Goal: Information Seeking & Learning: Check status

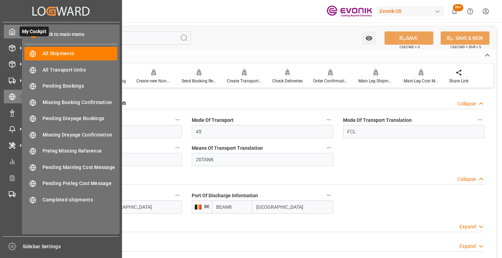
click at [10, 30] on icon at bounding box center [12, 32] width 5 height 6
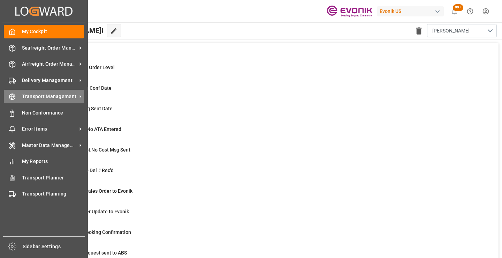
click at [15, 97] on line at bounding box center [12, 97] width 6 height 0
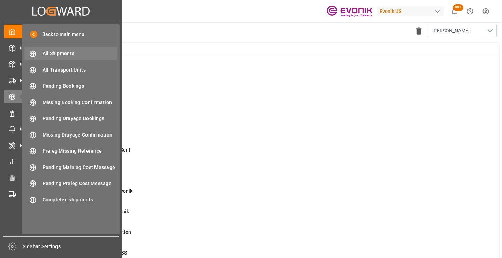
click at [54, 52] on span "All Shipments" at bounding box center [80, 53] width 75 height 7
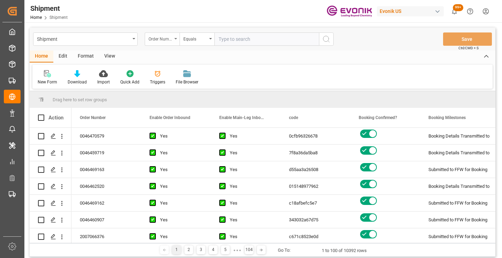
click at [171, 37] on div "Order Number" at bounding box center [161, 38] width 24 height 8
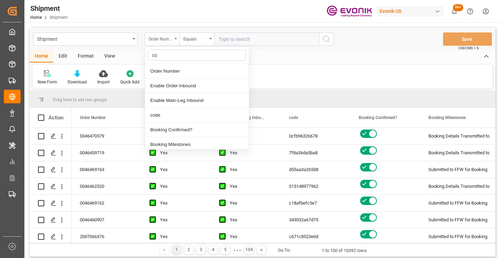
type input "cod"
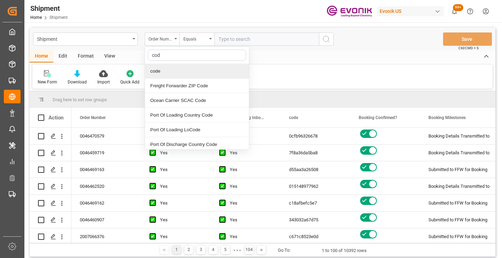
click at [173, 73] on div "code" at bounding box center [197, 71] width 104 height 15
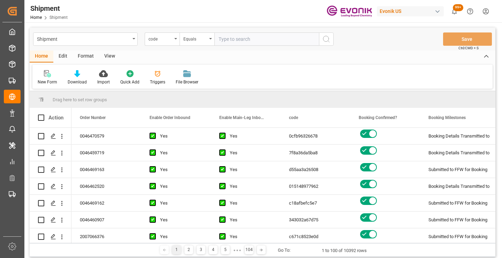
click at [223, 40] on input "text" at bounding box center [267, 38] width 105 height 13
paste input "1d146eb9c43c"
type input "1d146eb9c43c"
click at [329, 39] on icon "search button" at bounding box center [326, 39] width 8 height 8
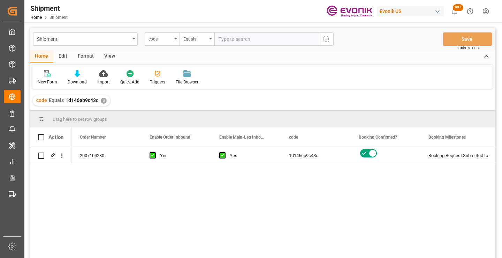
click at [189, 195] on div "2007104230 Yes Yes 1d146eb9c43c Booking Request Submitted to Ocean Carrier Acti…" at bounding box center [284, 204] width 424 height 115
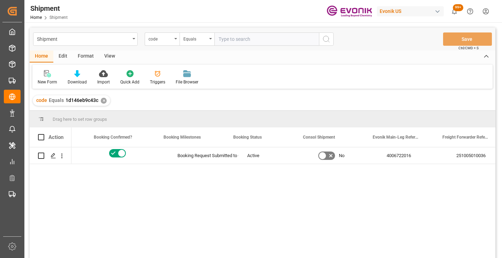
scroll to position [0, 265]
click at [459, 152] on div "251005010036" at bounding box center [469, 155] width 70 height 16
click at [440, 180] on div "Yes 1d146eb9c43c Booking Request Submitted to Ocean Carrier Active No 400672201…" at bounding box center [284, 204] width 424 height 115
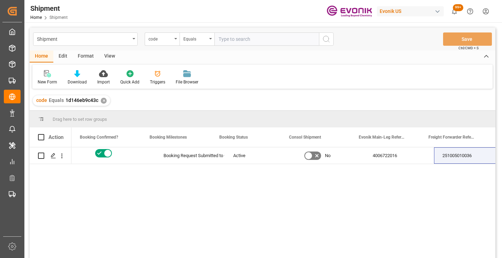
scroll to position [0, 279]
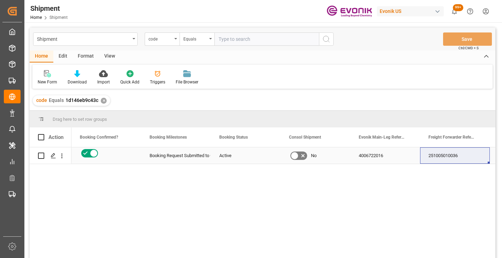
click at [438, 157] on div "251005010036" at bounding box center [455, 155] width 70 height 16
click at [104, 97] on div "code Equals 1d146eb9c43c ✕" at bounding box center [71, 100] width 77 height 10
click at [106, 101] on div "✕" at bounding box center [104, 101] width 6 height 6
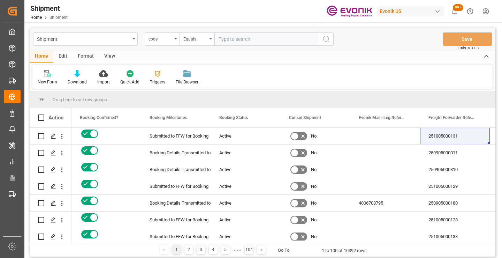
click at [260, 40] on input "text" at bounding box center [267, 38] width 105 height 13
paste input "253501ed2323"
type input "253501ed2323"
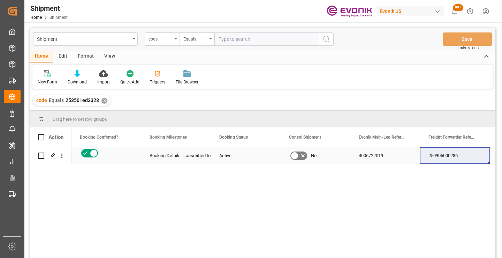
click at [454, 156] on div "250905000286" at bounding box center [455, 155] width 70 height 16
click at [103, 99] on div "✕" at bounding box center [105, 101] width 6 height 6
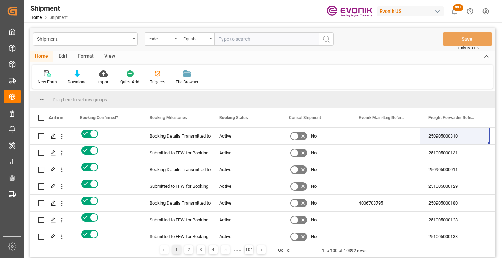
click at [261, 41] on input "text" at bounding box center [267, 38] width 105 height 13
paste input "73f5dede54e8"
type input "73f5dede54e8"
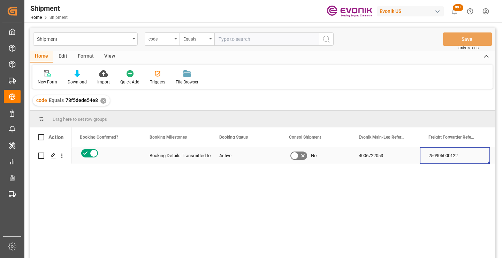
click at [443, 157] on div "250905000122" at bounding box center [455, 155] width 70 height 16
click at [101, 101] on div "✕" at bounding box center [103, 101] width 6 height 6
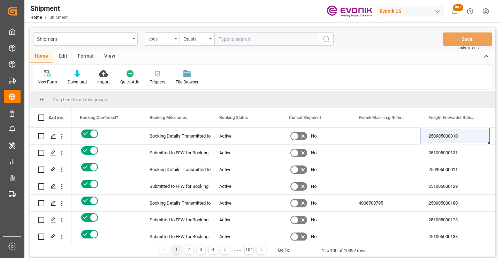
click at [239, 37] on input "text" at bounding box center [267, 38] width 105 height 13
paste input "05bb69ce7d87"
type input "05bb69ce7d87"
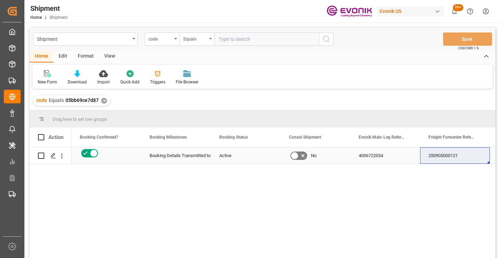
click at [441, 159] on div "250905000121" at bounding box center [455, 155] width 70 height 16
click at [103, 102] on div "✕" at bounding box center [104, 101] width 6 height 6
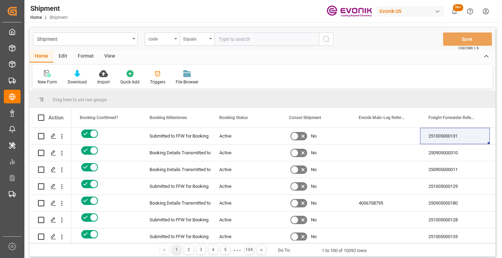
click at [281, 41] on input "text" at bounding box center [267, 38] width 105 height 13
paste input "4ab3d3c35a8b"
type input "4ab3d3c35a8b"
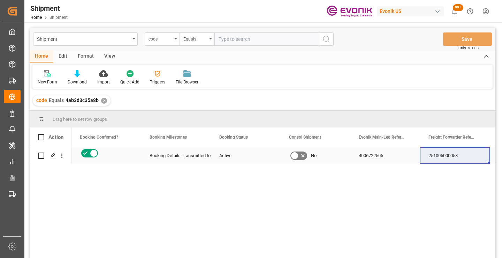
click at [452, 157] on div "251005000058" at bounding box center [455, 155] width 70 height 16
click at [105, 103] on div "✕" at bounding box center [104, 101] width 6 height 6
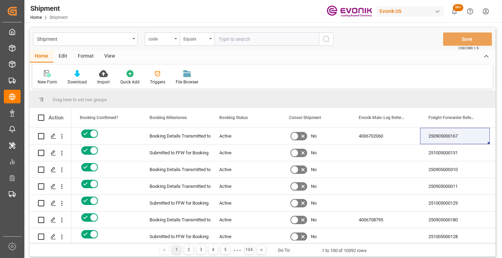
click at [258, 41] on input "text" at bounding box center [267, 38] width 105 height 13
paste input "214de96e325e"
type input "214de96e325e"
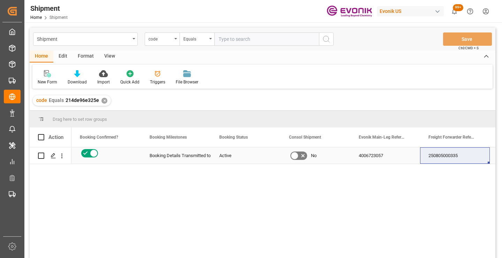
click at [447, 156] on div "250805000335" at bounding box center [455, 155] width 70 height 16
click at [102, 99] on div "✕" at bounding box center [105, 101] width 6 height 6
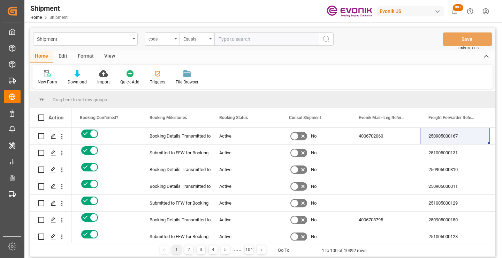
click at [279, 40] on input "text" at bounding box center [267, 38] width 105 height 13
paste input "64a0817ebb73"
type input "64a0817ebb73"
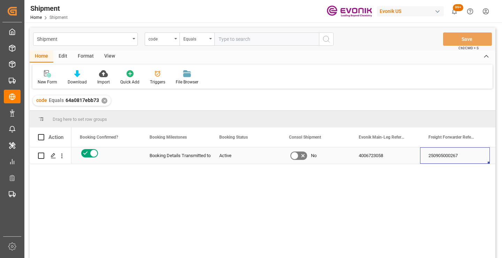
click at [449, 154] on div "250905000267" at bounding box center [455, 155] width 70 height 16
click at [104, 100] on div "✕" at bounding box center [105, 101] width 6 height 6
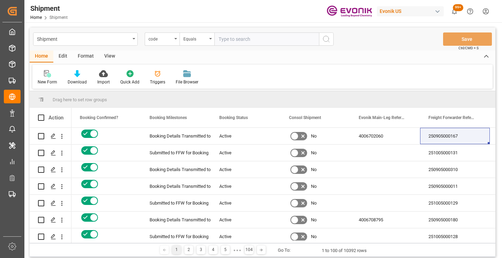
click at [271, 40] on input "text" at bounding box center [267, 38] width 105 height 13
paste input "a91d2b3bf7a1"
type input "a91d2b3bf7a1"
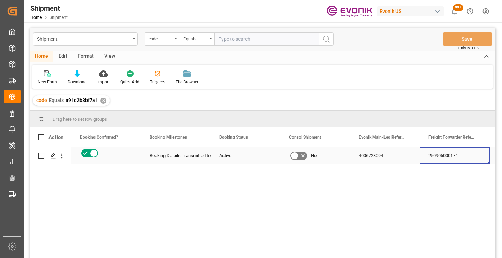
click at [452, 158] on div "250905000174" at bounding box center [455, 155] width 70 height 16
click at [102, 100] on div "✕" at bounding box center [103, 101] width 6 height 6
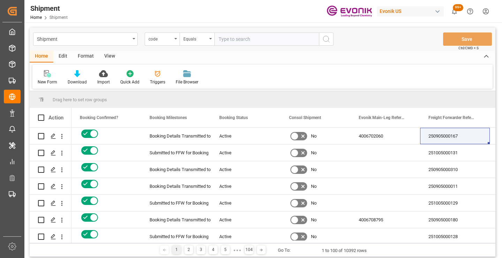
click at [247, 40] on input "text" at bounding box center [267, 38] width 105 height 13
paste input "dc63578cffb8"
type input "dc63578cffb8"
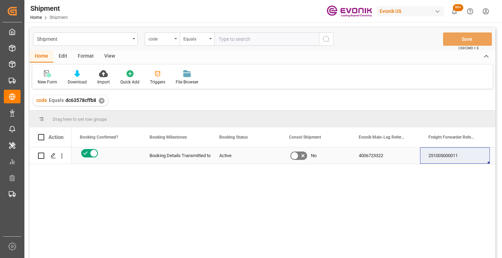
click at [443, 156] on div "251005000011" at bounding box center [455, 155] width 70 height 16
click at [99, 100] on div "✕" at bounding box center [102, 101] width 6 height 6
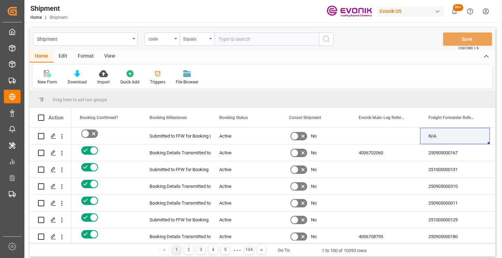
click at [256, 38] on input "text" at bounding box center [267, 38] width 105 height 13
paste input "0b38818662c4"
type input "0b38818662c4"
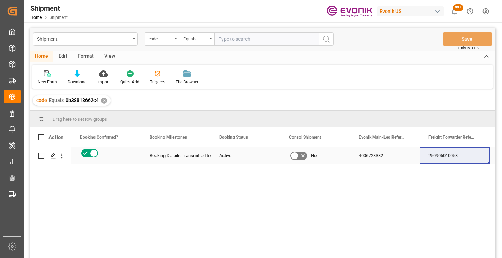
click at [445, 157] on div "250905010053" at bounding box center [455, 155] width 70 height 16
click at [102, 100] on div "✕" at bounding box center [104, 101] width 6 height 6
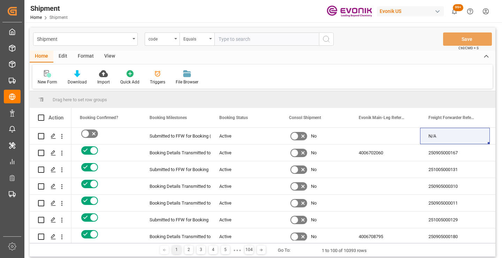
click at [264, 39] on input "text" at bounding box center [267, 38] width 105 height 13
paste input "37bf6722643c"
type input "37bf6722643c"
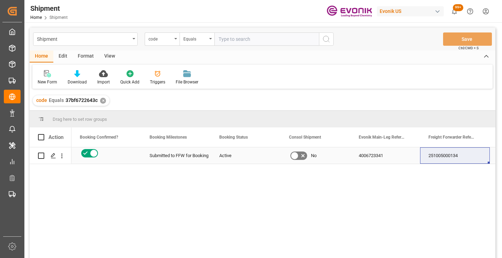
click at [454, 159] on div "251005000134" at bounding box center [455, 155] width 70 height 16
click at [103, 102] on div "✕" at bounding box center [103, 101] width 6 height 6
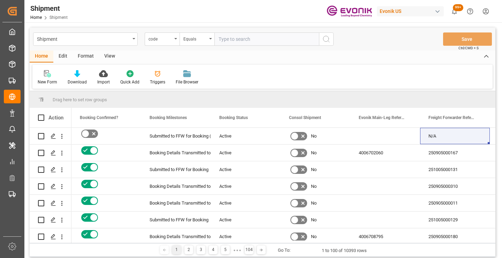
click at [251, 40] on input "text" at bounding box center [267, 38] width 105 height 13
paste input "2b7d2536e0da"
type input "2b7d2536e0da"
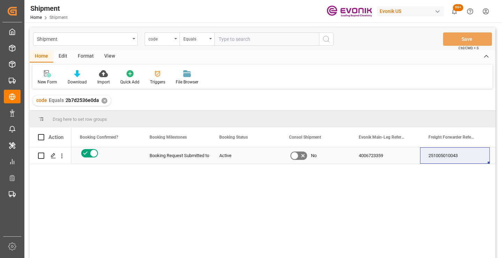
click at [456, 157] on div "251005010043" at bounding box center [455, 155] width 70 height 16
click at [103, 103] on div "✕" at bounding box center [105, 101] width 6 height 6
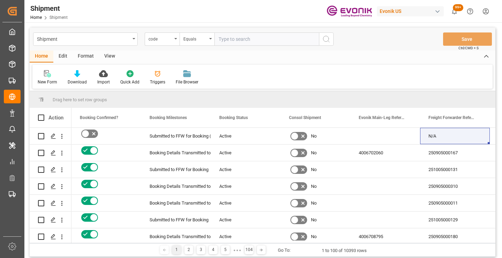
click at [277, 39] on input "text" at bounding box center [267, 38] width 105 height 13
paste input "406317b7759e"
type input "406317b7759e"
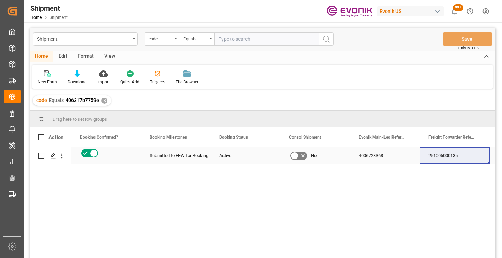
click at [444, 156] on div "251005000135" at bounding box center [455, 155] width 70 height 16
click at [104, 102] on div "✕" at bounding box center [105, 101] width 6 height 6
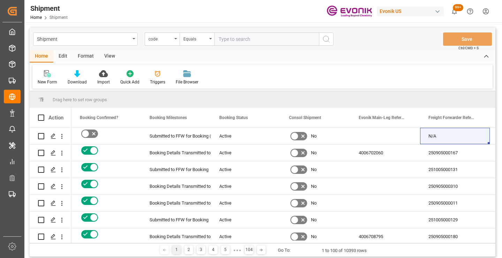
click at [274, 38] on input "text" at bounding box center [267, 38] width 105 height 13
paste input "6a007d061b71"
type input "6a007d061b71"
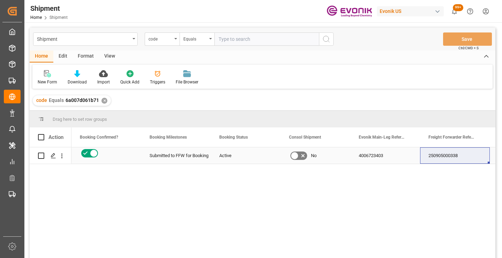
click at [445, 156] on div "250905000338" at bounding box center [455, 155] width 70 height 16
click at [105, 99] on div "✕" at bounding box center [105, 101] width 6 height 6
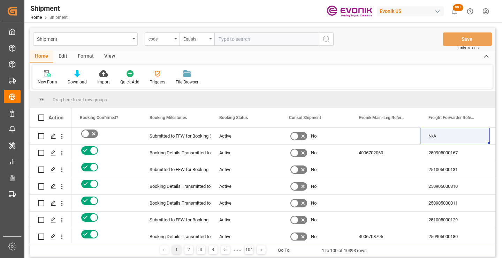
click at [256, 38] on input "text" at bounding box center [267, 38] width 105 height 13
paste input "7e4c7ccb5a0f"
type input "7e4c7ccb5a0f"
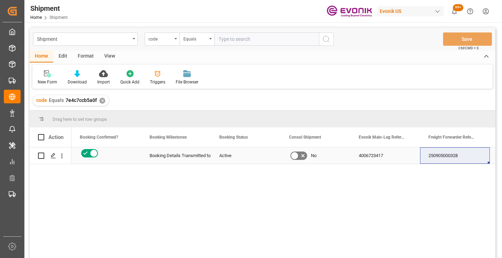
click at [443, 157] on div "250905000328" at bounding box center [455, 155] width 70 height 16
click at [100, 102] on div "✕" at bounding box center [102, 101] width 6 height 6
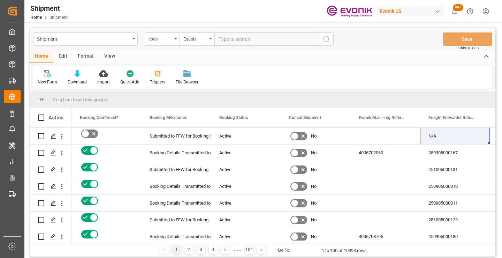
click at [256, 40] on input "text" at bounding box center [267, 38] width 105 height 13
paste input "819a02d9de9a"
type input "819a02d9de9a"
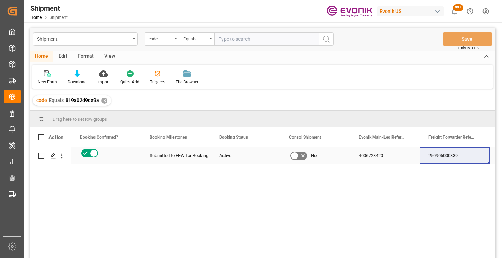
click at [445, 157] on div "250905000339" at bounding box center [455, 155] width 70 height 16
click at [103, 100] on div "✕" at bounding box center [105, 101] width 6 height 6
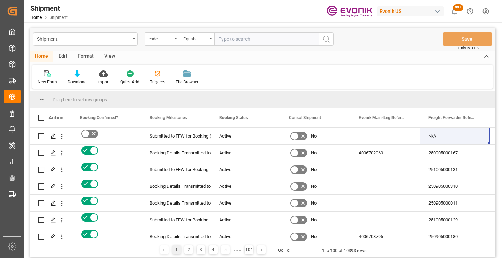
click at [272, 39] on input "text" at bounding box center [267, 38] width 105 height 13
paste input "ec98efef534c"
type input "ec98efef534c"
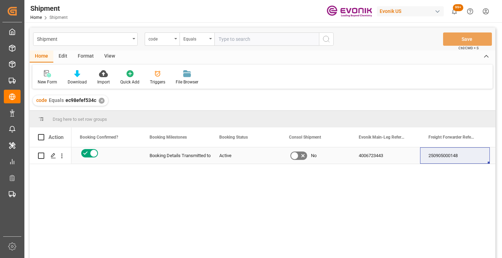
click at [447, 157] on div "250905000148" at bounding box center [455, 155] width 70 height 16
click at [100, 100] on div "✕" at bounding box center [102, 101] width 6 height 6
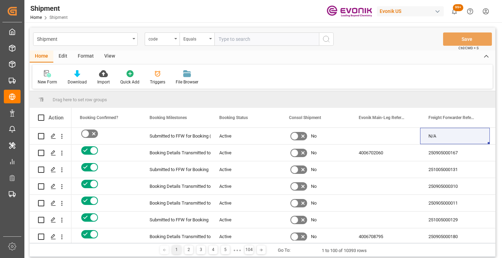
click at [275, 37] on input "text" at bounding box center [267, 38] width 105 height 13
paste input "e050360b0600"
type input "e050360b0600"
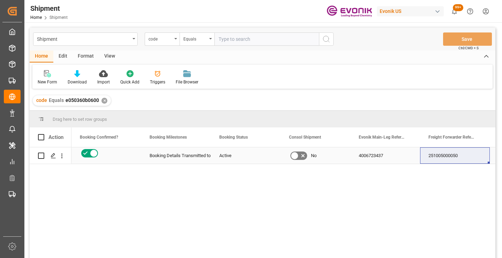
click at [462, 154] on div "251005000050" at bounding box center [455, 155] width 70 height 16
click at [104, 101] on div "✕" at bounding box center [105, 101] width 6 height 6
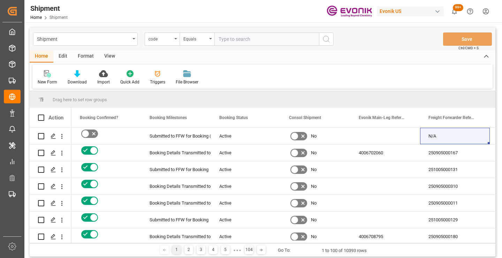
click at [259, 38] on input "text" at bounding box center [267, 38] width 105 height 13
paste input "ec98efef534c"
type input "ec98efef534c"
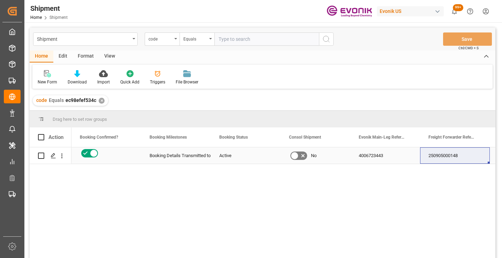
click at [446, 159] on div "250905000148" at bounding box center [455, 155] width 70 height 16
click at [99, 100] on div "✕" at bounding box center [102, 101] width 6 height 6
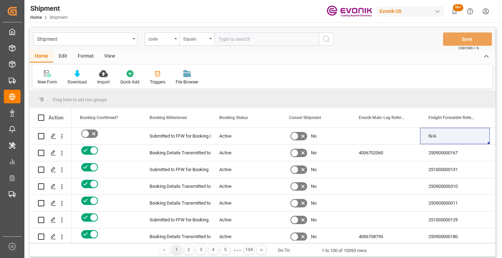
click at [264, 40] on input "text" at bounding box center [267, 38] width 105 height 13
paste input "8273feae6b86"
type input "8273feae6b86"
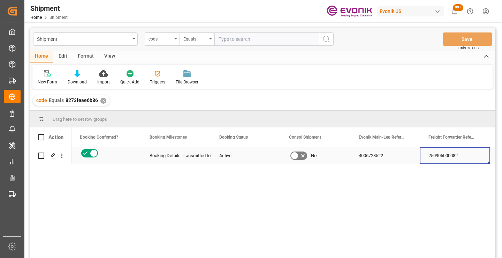
click at [442, 156] on div "250905000082" at bounding box center [455, 155] width 70 height 16
click at [101, 100] on div "✕" at bounding box center [103, 101] width 6 height 6
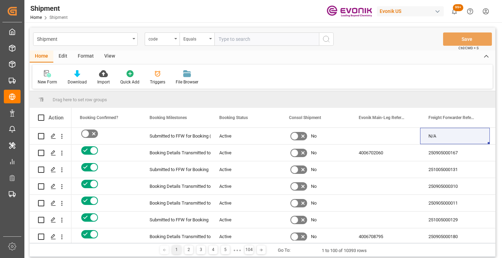
click at [261, 40] on input "text" at bounding box center [267, 38] width 105 height 13
paste input "700c5b5a7ca2"
type input "700c5b5a7ca2"
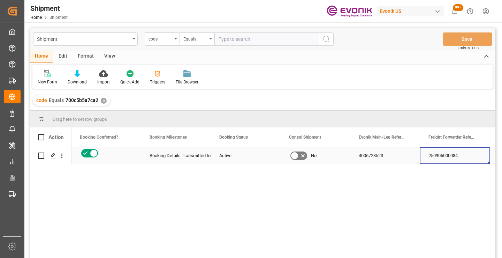
click at [444, 152] on div "250905000084" at bounding box center [455, 155] width 70 height 16
click at [104, 100] on div "✕" at bounding box center [104, 101] width 6 height 6
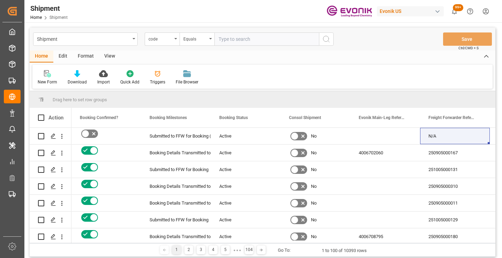
click at [279, 38] on input "text" at bounding box center [267, 38] width 105 height 13
paste input "5dfe11417afc"
type input "5dfe11417afc"
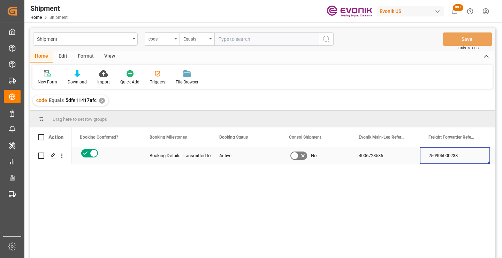
click at [443, 156] on div "250905000238" at bounding box center [455, 155] width 70 height 16
click at [100, 103] on div "✕" at bounding box center [102, 101] width 6 height 6
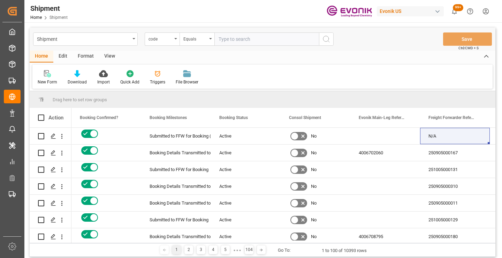
click at [264, 40] on input "text" at bounding box center [267, 38] width 105 height 13
paste input "0cfb96326678"
type input "0cfb96326678"
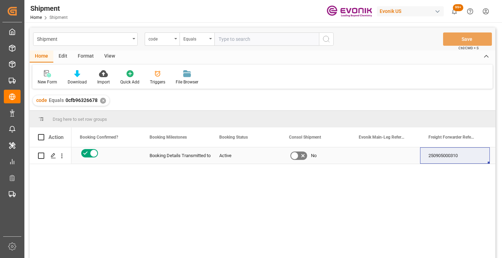
click at [443, 158] on div "250905000310" at bounding box center [455, 155] width 70 height 16
